Goal: Task Accomplishment & Management: Use online tool/utility

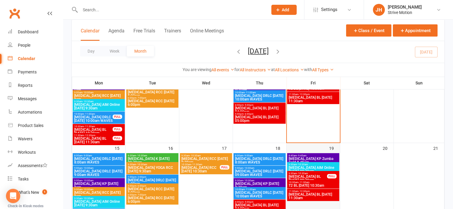
scroll to position [120, 0]
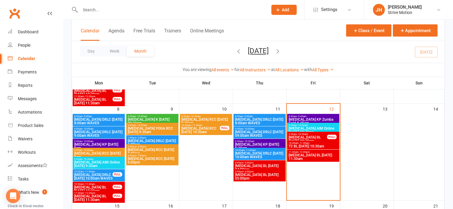
click at [311, 125] on span "9:30am - 10:30am" at bounding box center [313, 125] width 50 height 3
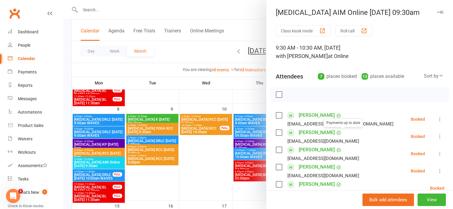
scroll to position [0, 0]
click at [426, 197] on button "View" at bounding box center [431, 200] width 28 height 13
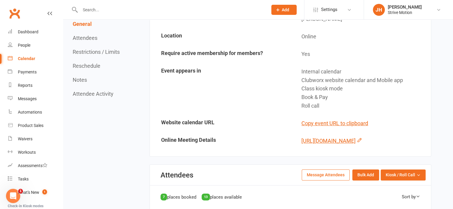
scroll to position [158, 0]
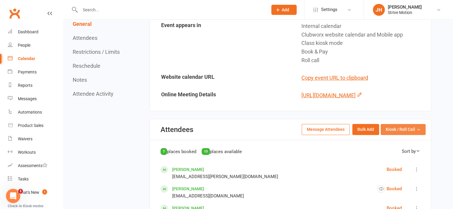
click at [390, 133] on span "Kiosk / Roll Call" at bounding box center [399, 129] width 29 height 7
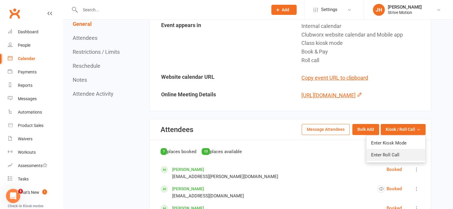
click at [391, 161] on link "Enter Roll Call" at bounding box center [395, 155] width 59 height 12
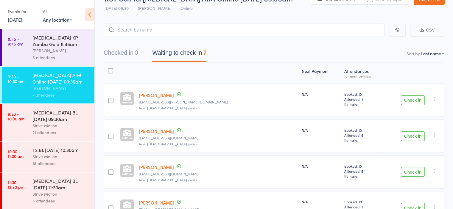
scroll to position [15, 0]
click at [407, 100] on button "Check in" at bounding box center [413, 100] width 24 height 10
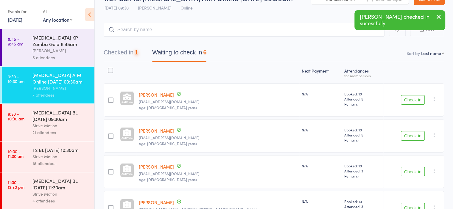
click at [407, 100] on button "Check in" at bounding box center [413, 100] width 24 height 10
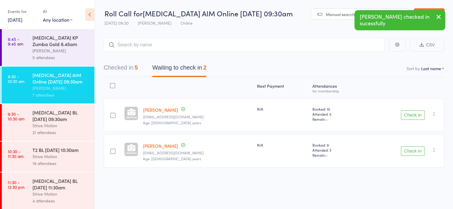
click at [414, 110] on button "Check in" at bounding box center [413, 115] width 24 height 10
